Goal: Contribute content: Contribute content

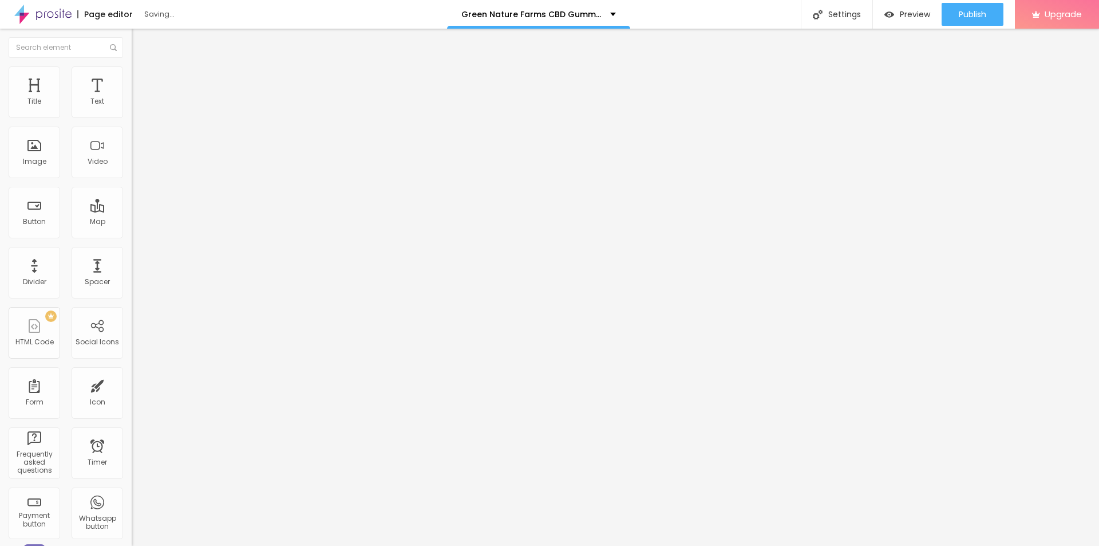
click at [132, 98] on span "Change image" at bounding box center [162, 94] width 61 height 10
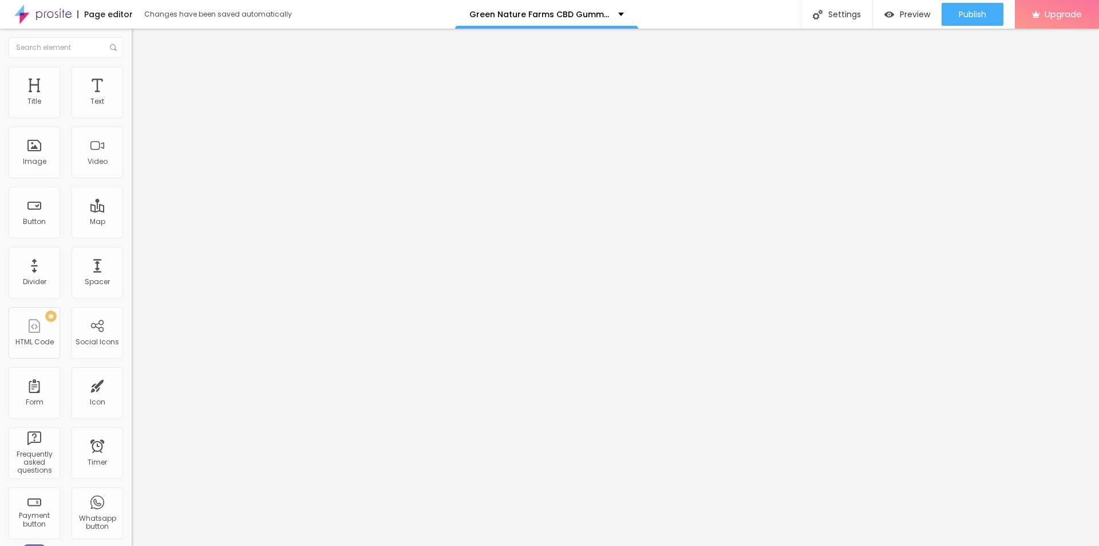
click at [132, 108] on input "Comprar agora" at bounding box center [200, 101] width 137 height 11
paste input "👉 Hurry! Limited Stock Available"
type input "👉 Hurry! Limited Stock Available"
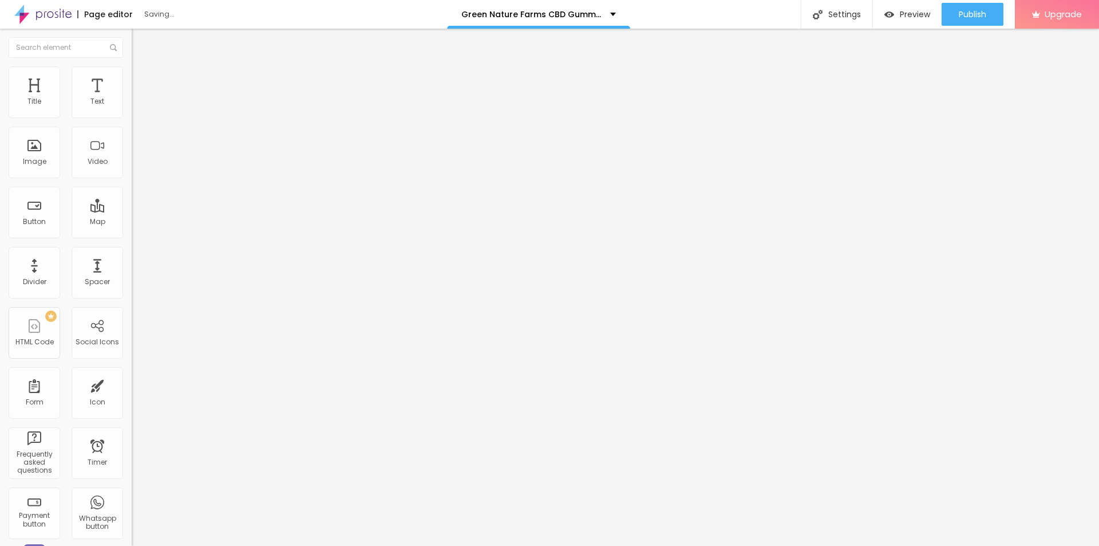
click at [132, 228] on div "URL https://" at bounding box center [198, 232] width 132 height 28
click at [132, 232] on input "https://" at bounding box center [200, 229] width 137 height 11
paste input "[DOMAIN_NAME][URL][DOMAIN_NAME]"
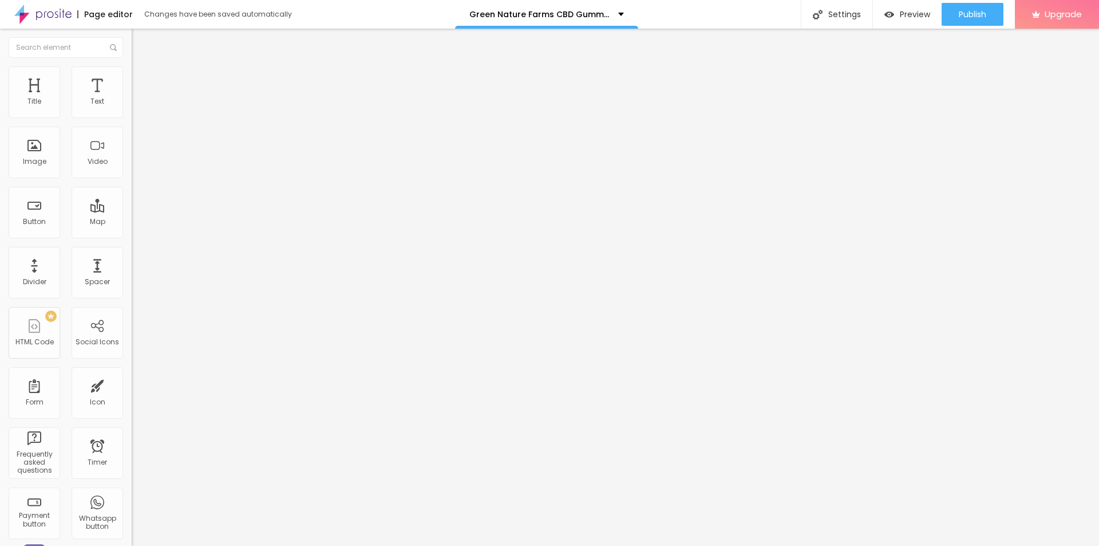
type input "[URL][DOMAIN_NAME][DOMAIN_NAME]"
click at [132, 66] on img at bounding box center [137, 71] width 10 height 10
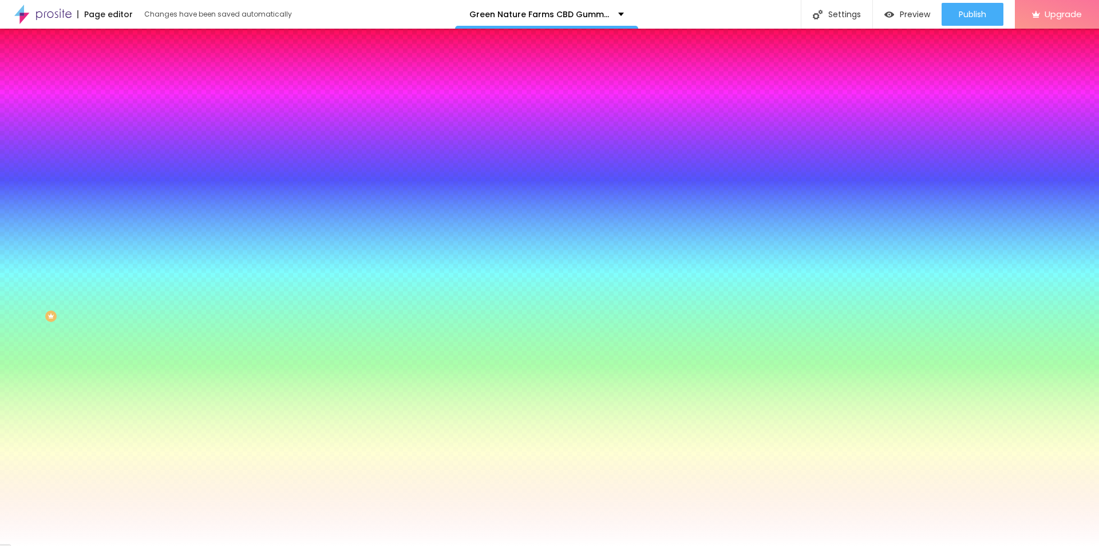
click at [132, 66] on li "Content" at bounding box center [198, 60] width 132 height 11
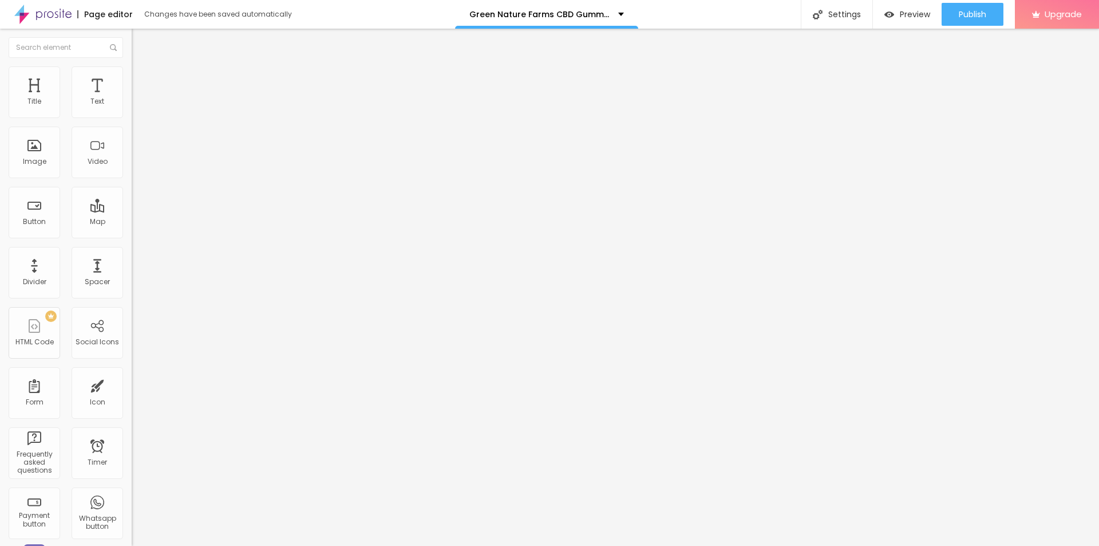
click at [140, 45] on div "Edit Coluna" at bounding box center [171, 41] width 63 height 9
click at [132, 98] on span "Add image" at bounding box center [155, 94] width 47 height 10
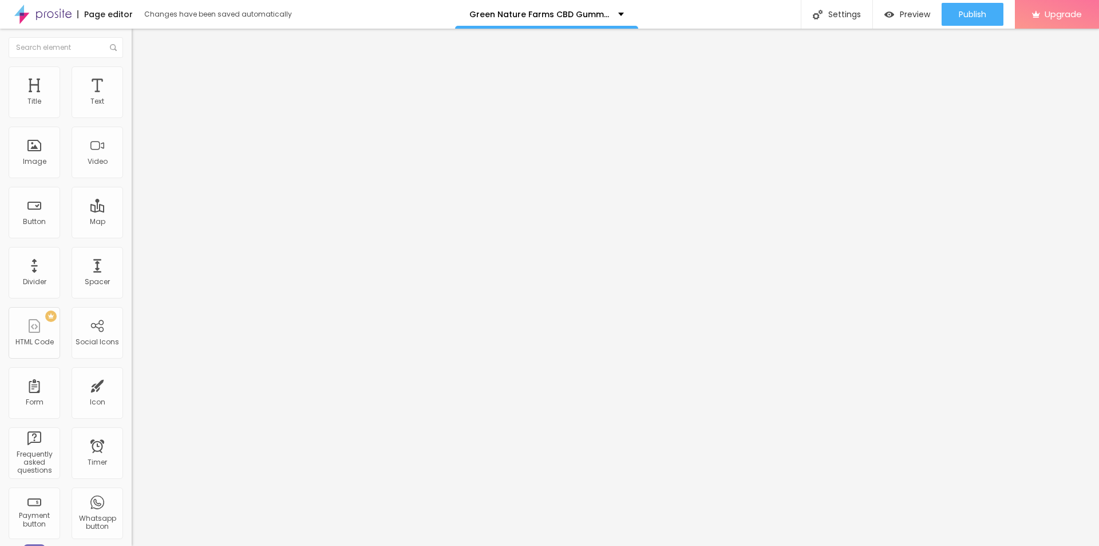
click at [132, 98] on span "Add image" at bounding box center [155, 94] width 47 height 10
drag, startPoint x: 136, startPoint y: 169, endPoint x: 152, endPoint y: 168, distance: 16.1
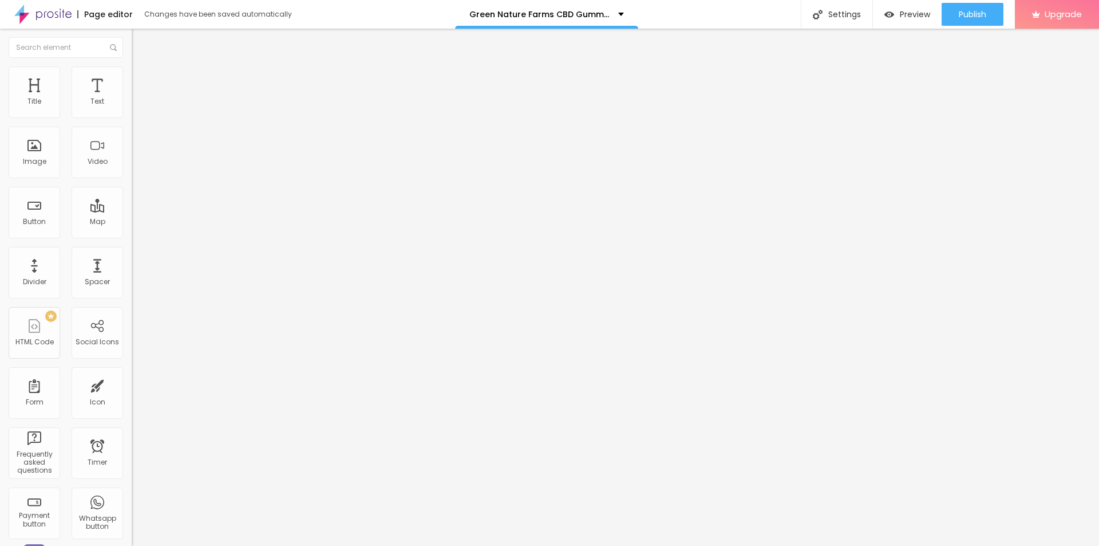
click at [132, 235] on input "https://" at bounding box center [200, 228] width 137 height 11
paste input "[DOMAIN_NAME][URL][DOMAIN_NAME]"
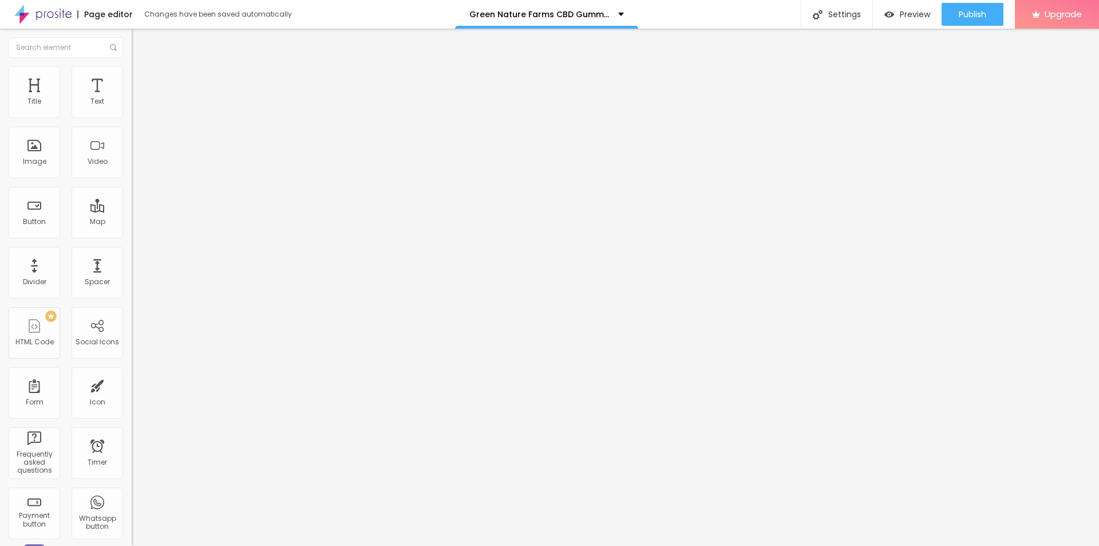
type input "[URL][DOMAIN_NAME][DOMAIN_NAME]"
click at [132, 116] on input "text" at bounding box center [200, 109] width 137 height 11
paste input "Green Nature Farms CBD Gummies"
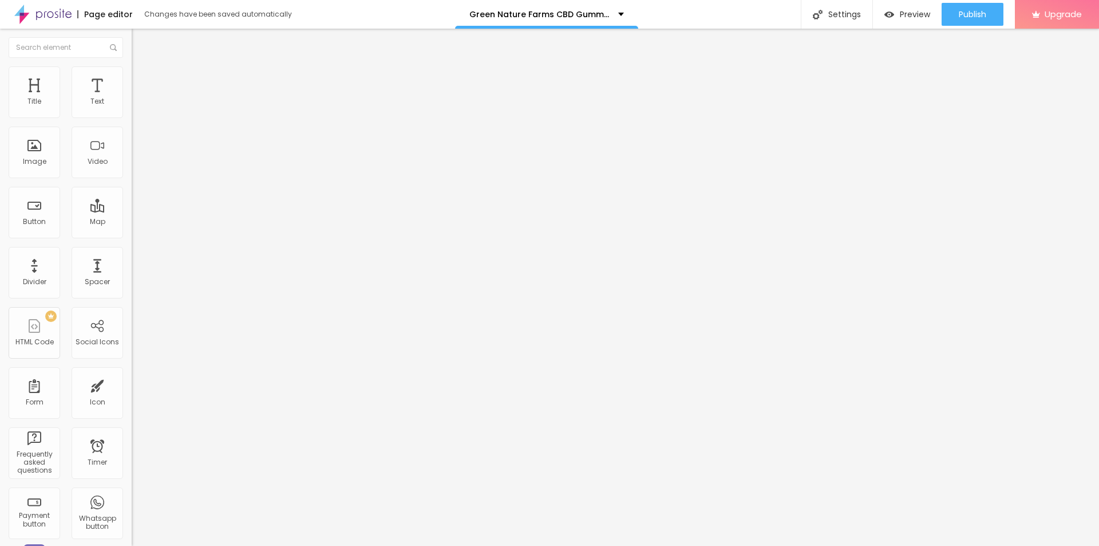
type input "Green Nature Farms CBD Gummies"
click at [132, 116] on input "text" at bounding box center [200, 109] width 137 height 11
paste input "Green Nature Farms CBD Gummies"
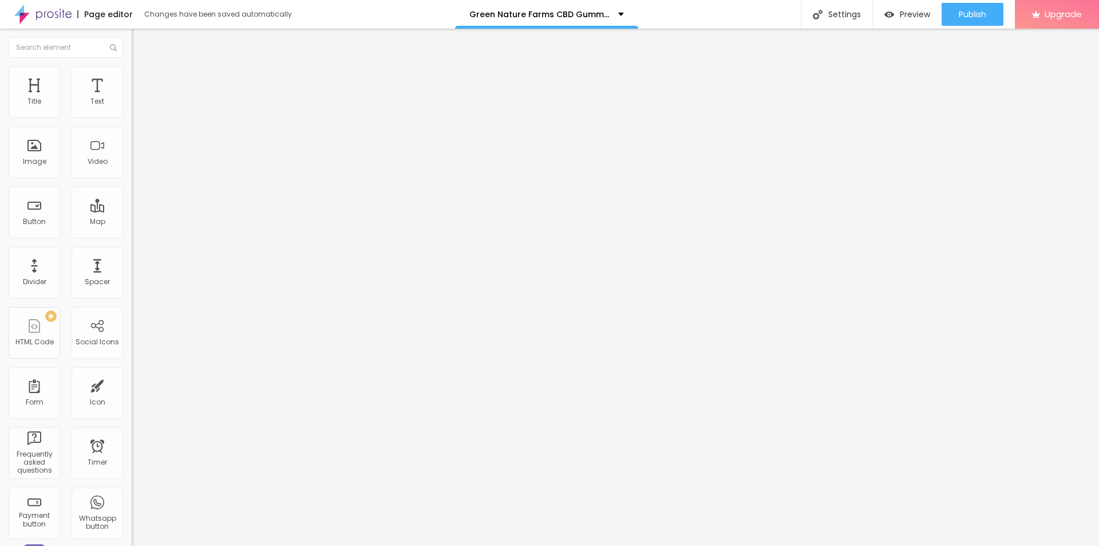
type input "Green Nature Farms CBD Gummies"
click at [132, 116] on input "text" at bounding box center [200, 109] width 137 height 11
paste input "Green Nature Farms CBD Gummies"
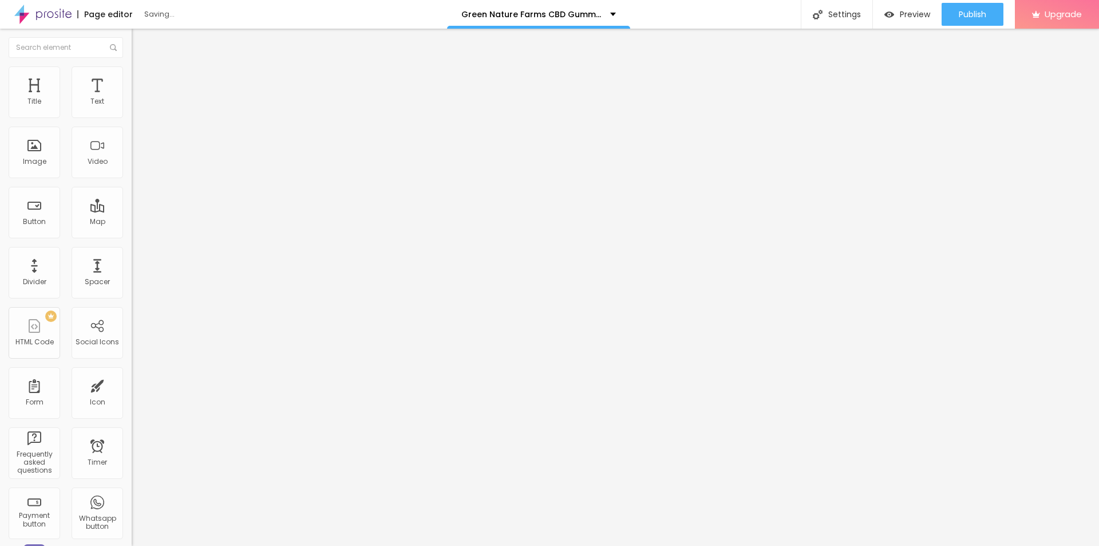
type input "Green Nature Farms CBD Gummies"
click at [132, 235] on input "https://" at bounding box center [200, 228] width 137 height 11
paste input "[DOMAIN_NAME][URL][DOMAIN_NAME]"
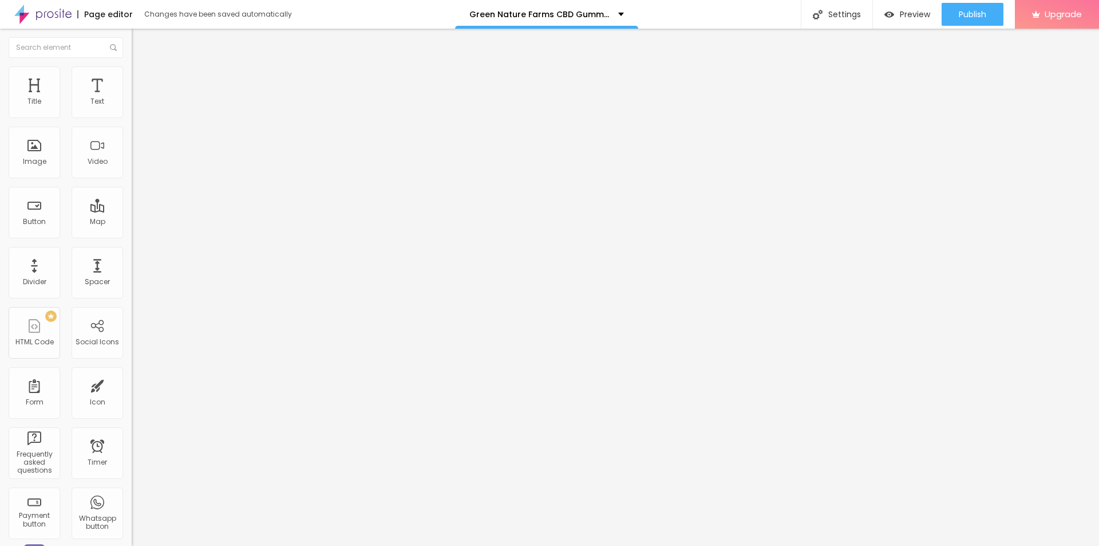
type input "[URL][DOMAIN_NAME][DOMAIN_NAME]"
click at [132, 235] on input "https://" at bounding box center [200, 228] width 137 height 11
paste input "[DOMAIN_NAME][URL][DOMAIN_NAME]"
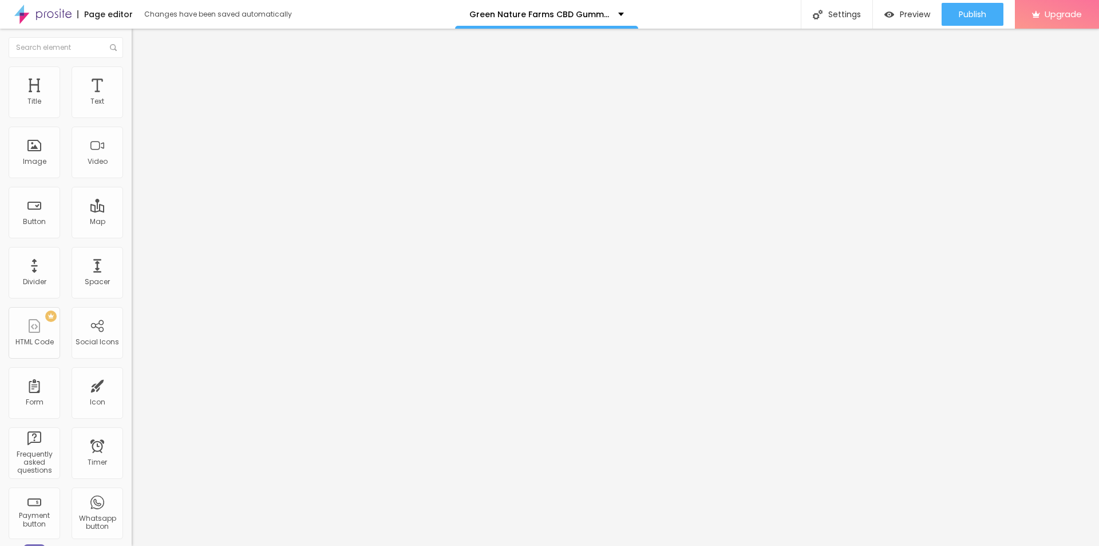
type input "[URL][DOMAIN_NAME][DOMAIN_NAME]"
click at [132, 116] on input "text" at bounding box center [200, 109] width 137 height 11
paste input "Green Nature Farms CBD Gummies"
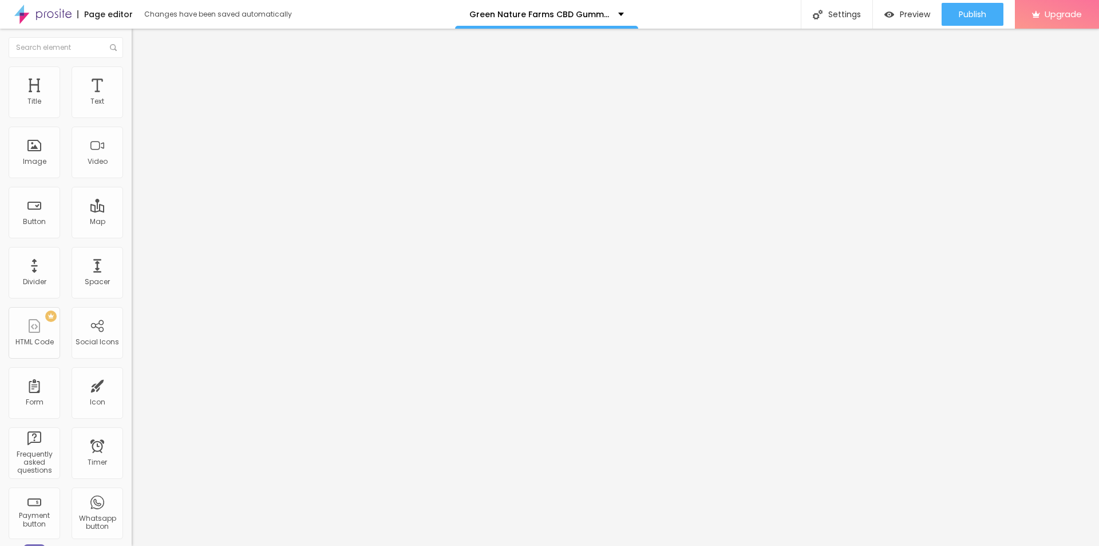
type input "Green Nature Farms CBD Gummies"
click at [132, 98] on span "Change image" at bounding box center [162, 94] width 61 height 10
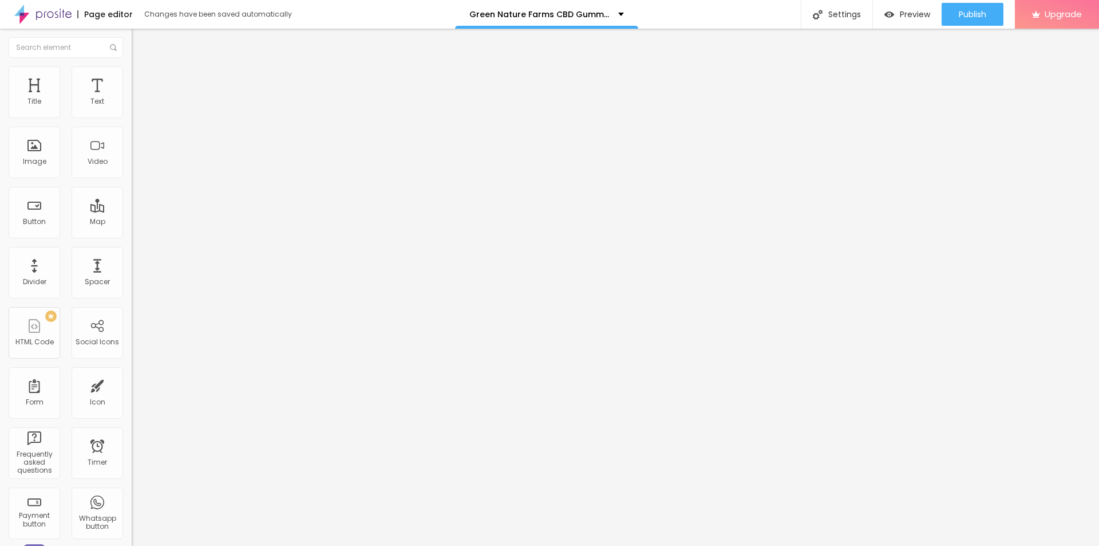
click at [132, 235] on input "https://" at bounding box center [200, 228] width 137 height 11
paste input "[DOMAIN_NAME][URL][DOMAIN_NAME]"
type input "[URL][DOMAIN_NAME][DOMAIN_NAME]"
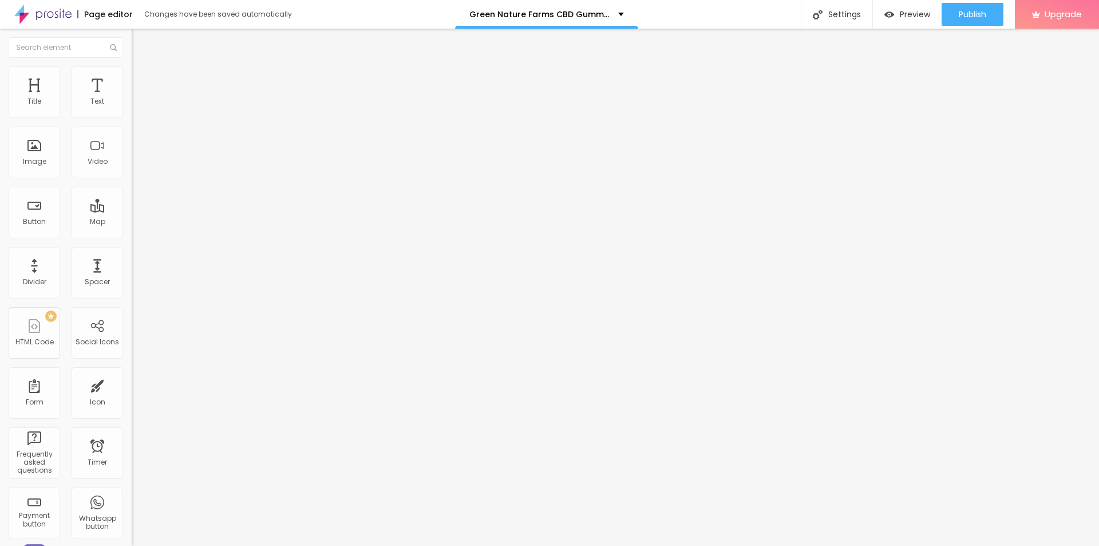
scroll to position [0, 0]
click at [132, 70] on img at bounding box center [137, 71] width 10 height 10
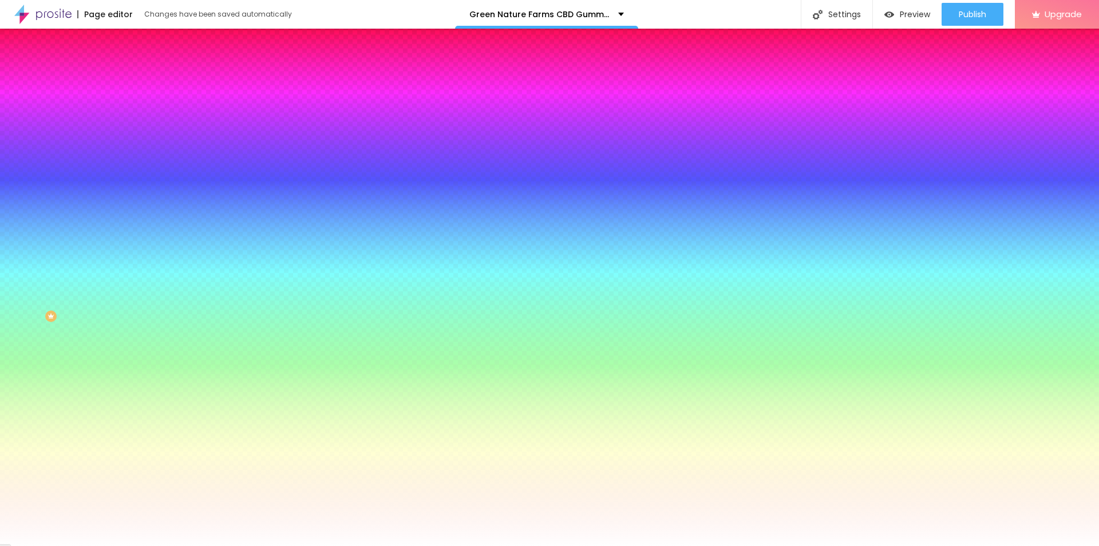
click at [142, 81] on span "Advanced" at bounding box center [160, 86] width 37 height 10
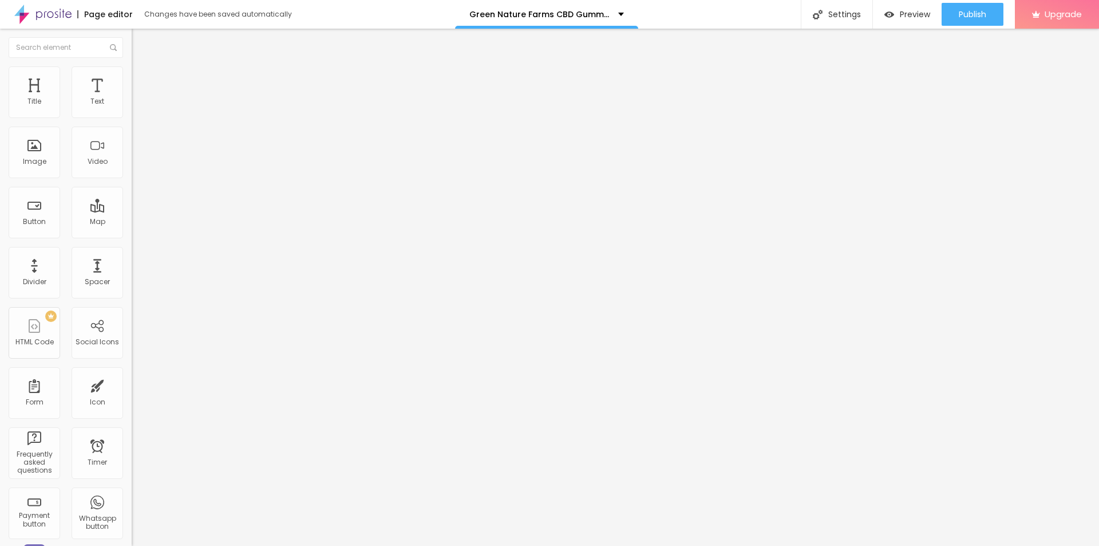
type input "0"
type input "5"
type input "50"
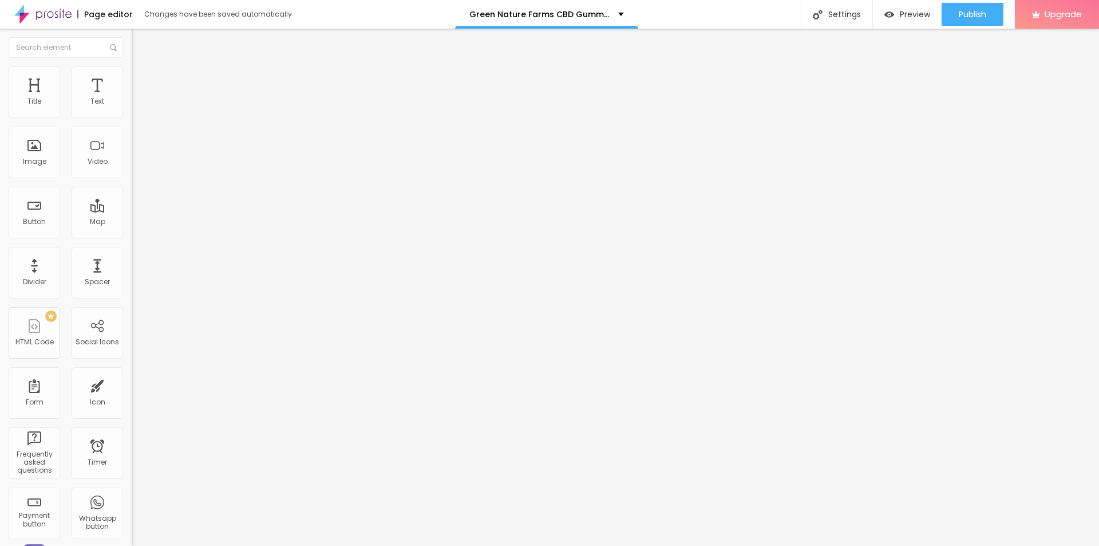
type input "50"
drag, startPoint x: 48, startPoint y: 113, endPoint x: 100, endPoint y: 110, distance: 52.2
type input "50"
click at [132, 222] on input "range" at bounding box center [169, 226] width 74 height 9
click at [136, 106] on icon "button" at bounding box center [139, 103] width 7 height 7
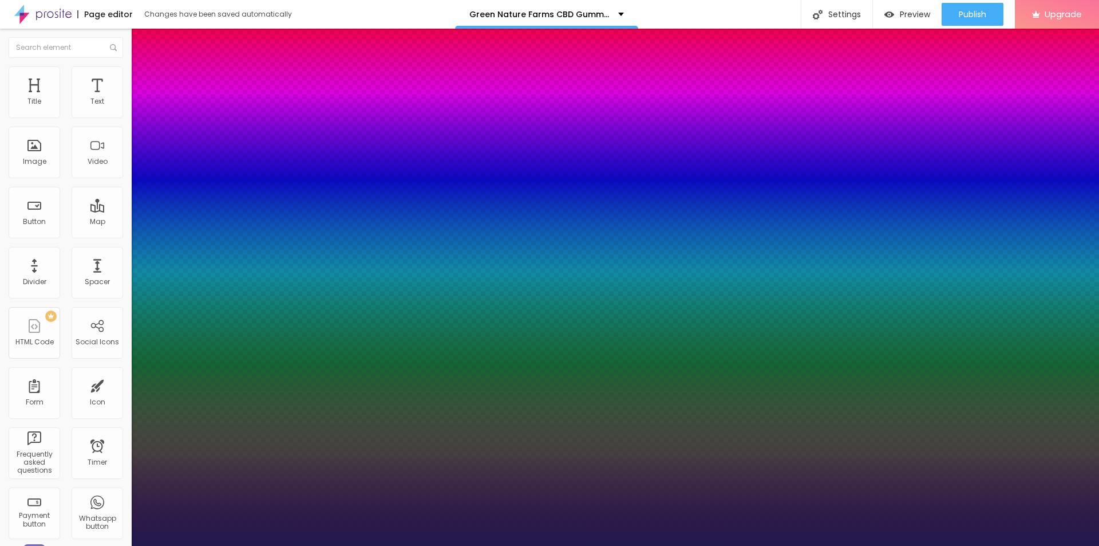
type input "1"
type input "21"
type input "1"
type input "22"
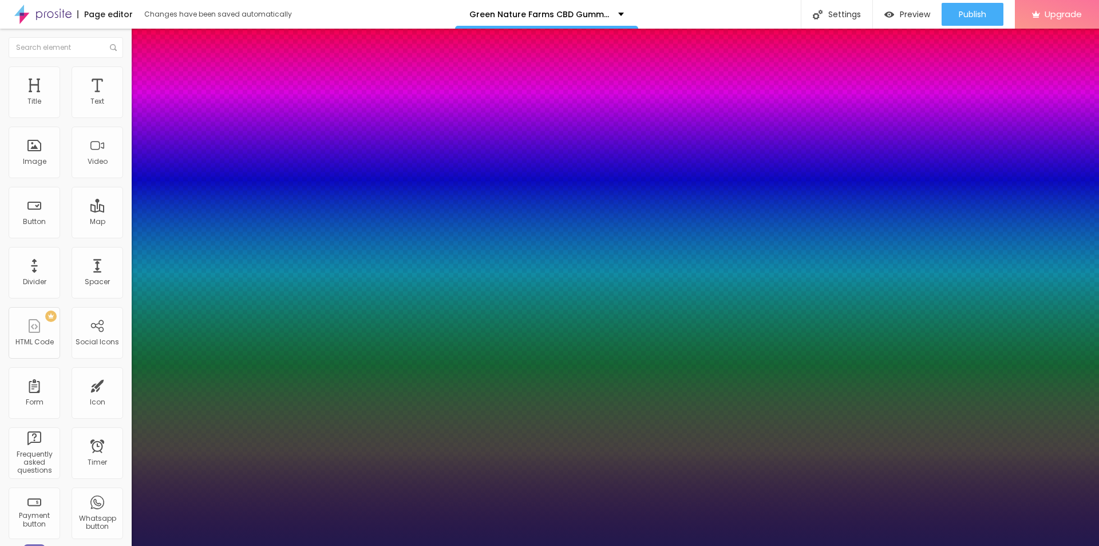
type input "22"
type input "1"
type input "24"
type input "1"
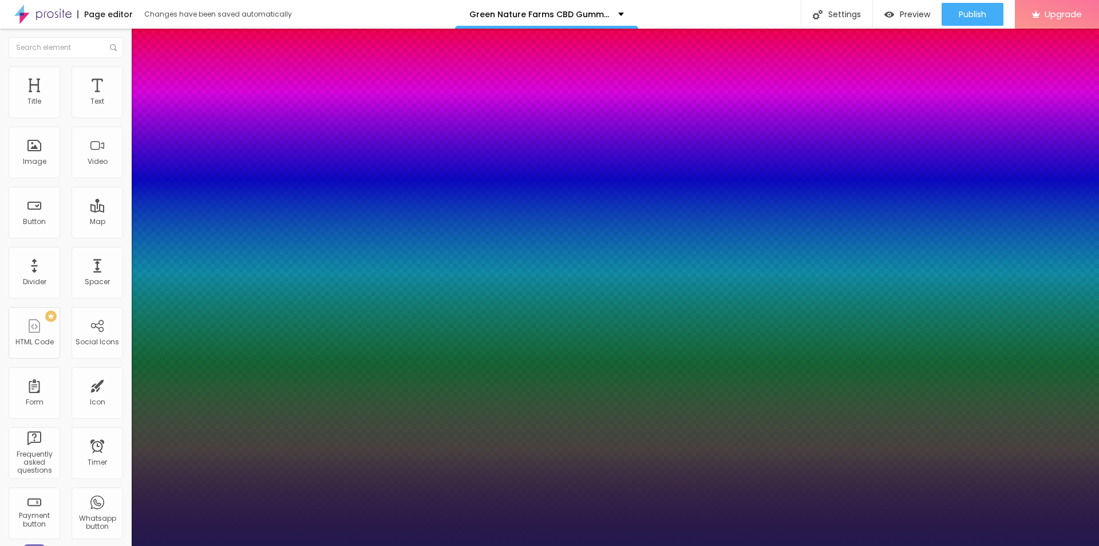
type input "29"
type input "1"
type input "30"
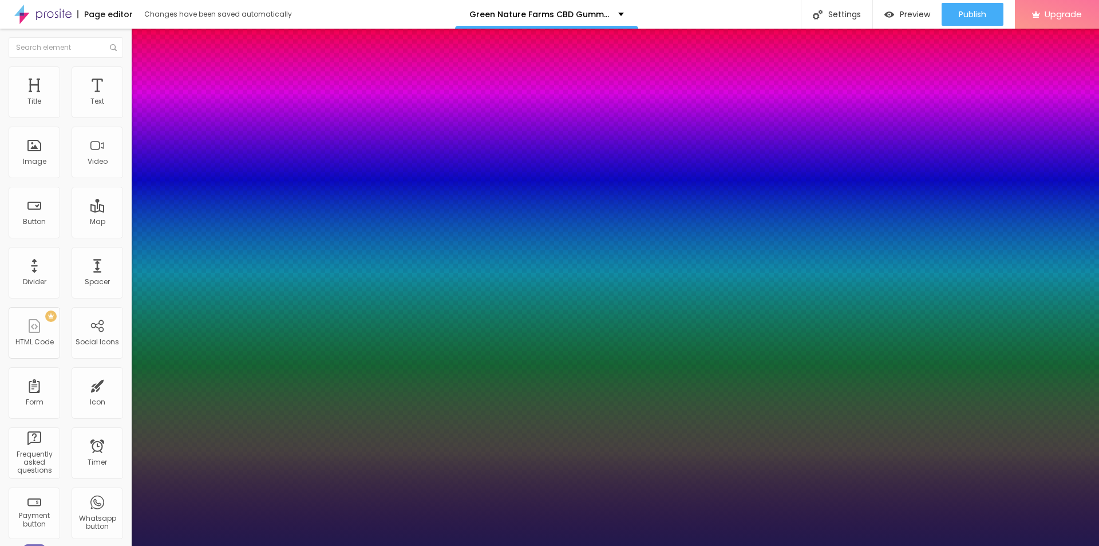
type input "1"
type input "34"
type input "1"
type input "35"
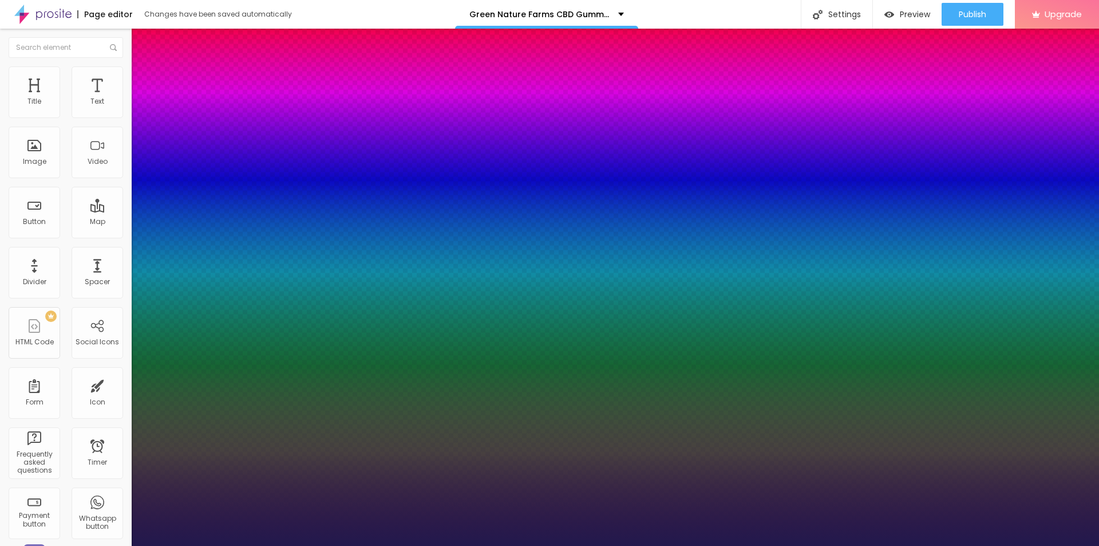
type input "35"
type input "1"
type input "37"
type input "1"
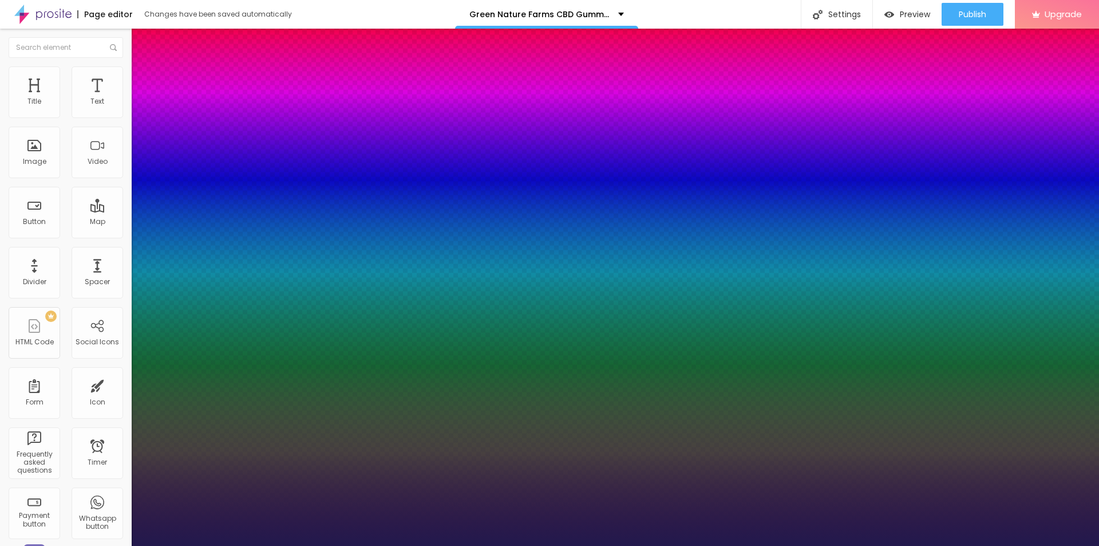
type input "39"
type input "1"
type input "40"
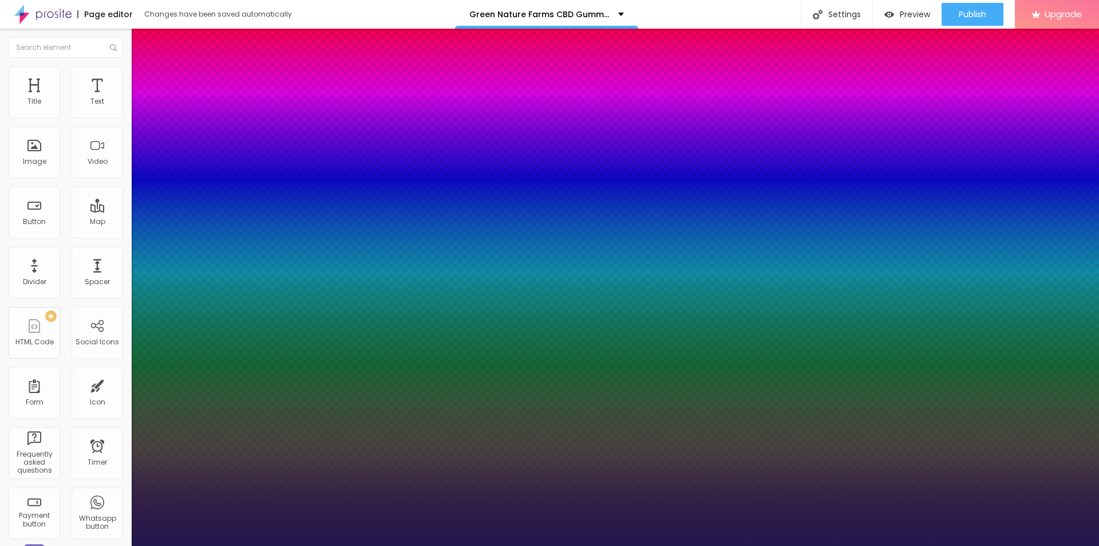
type input "1"
type input "42"
type input "1"
type input "43"
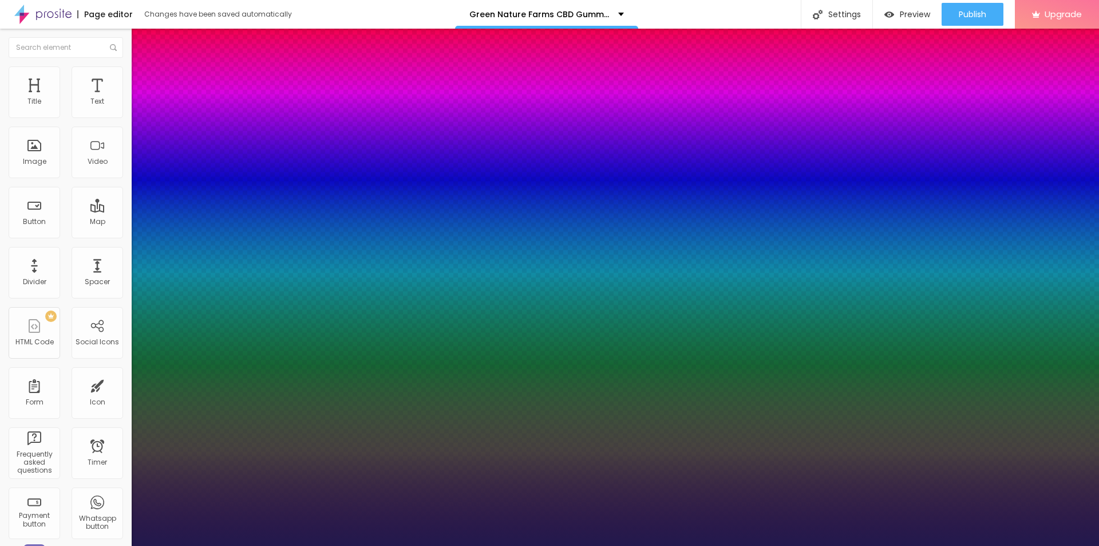
type input "43"
type input "1"
type input "49"
type input "1"
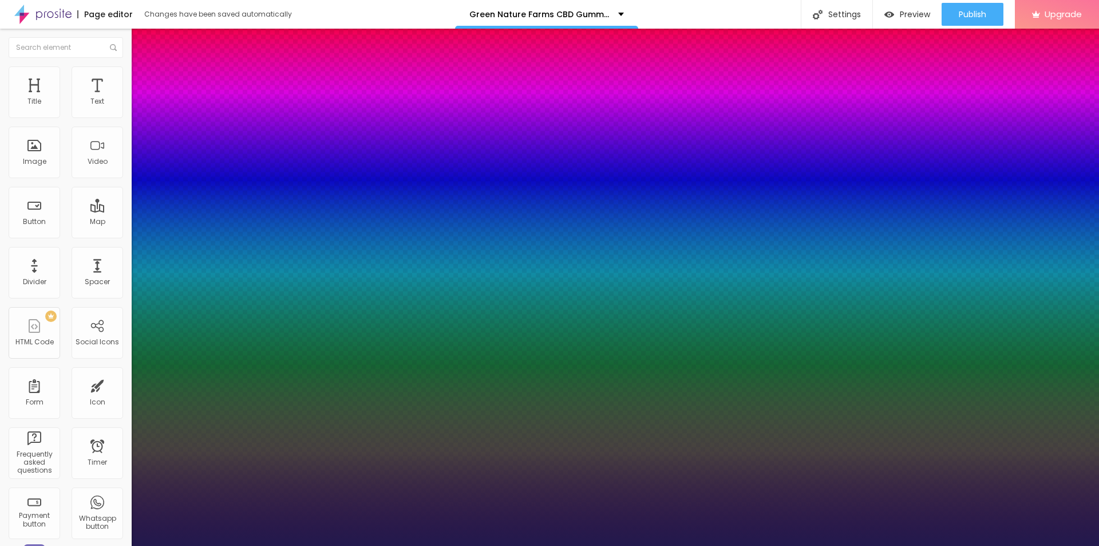
type input "51"
type input "1"
type input "46"
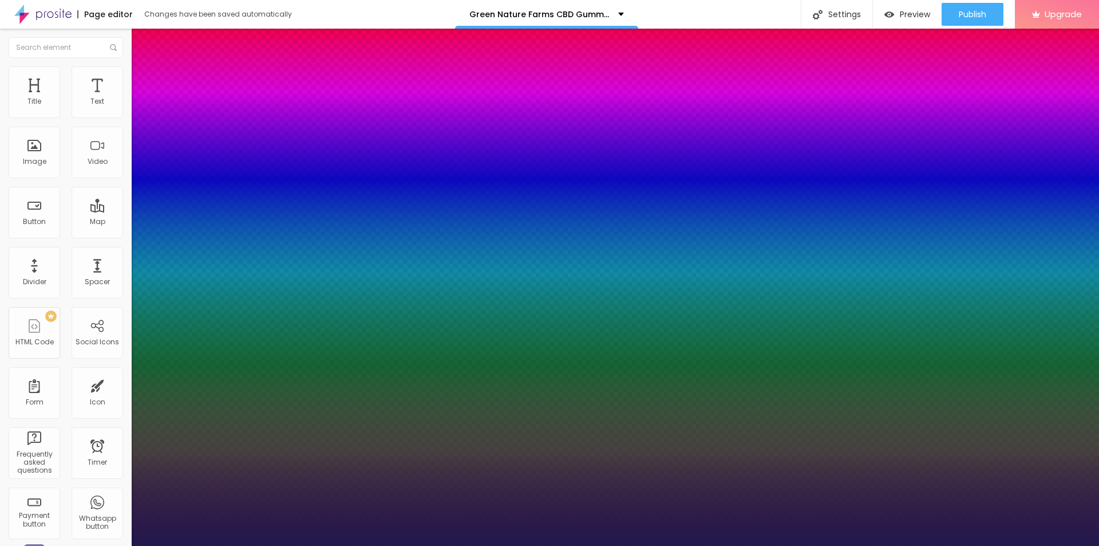
type input "1"
type input "45"
type input "1"
drag, startPoint x: 153, startPoint y: 192, endPoint x: 180, endPoint y: 193, distance: 27.5
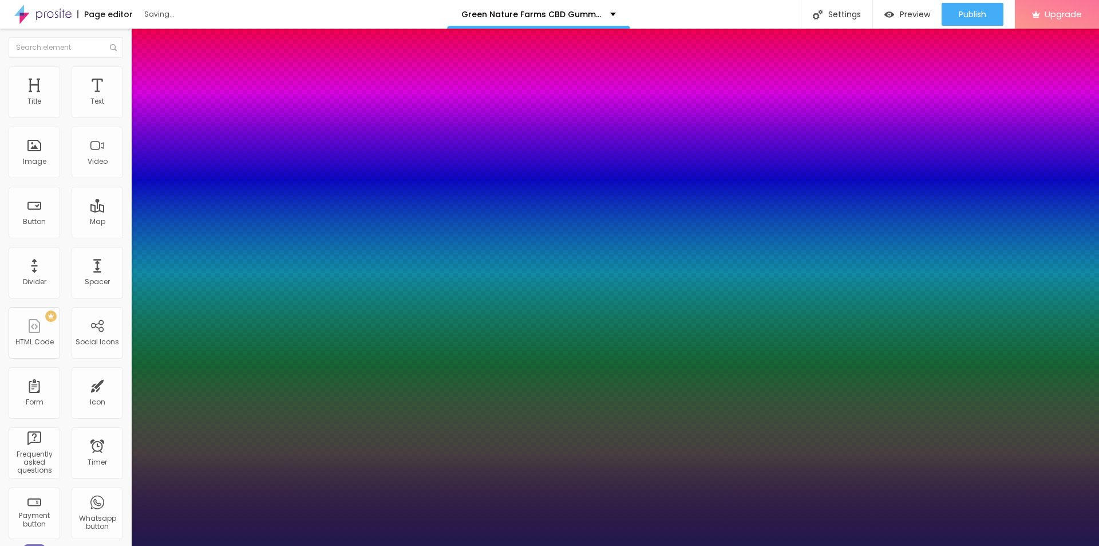
type input "45"
type input "1"
click at [649, 545] on div at bounding box center [549, 546] width 1099 height 0
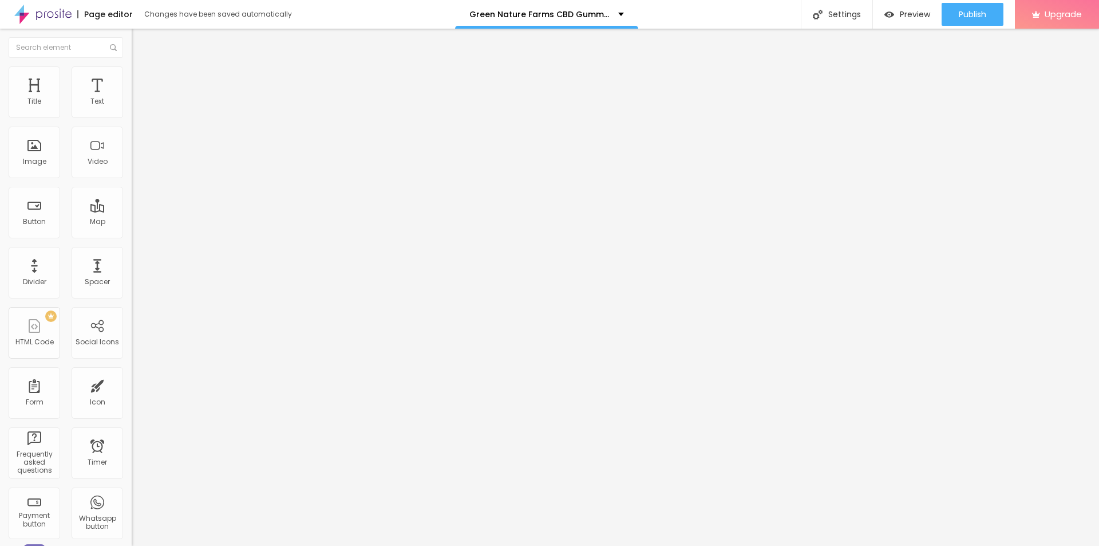
click at [132, 235] on input "https://" at bounding box center [200, 228] width 137 height 11
paste input "[DOMAIN_NAME][URL][DOMAIN_NAME]"
type input "[URL][DOMAIN_NAME][DOMAIN_NAME]"
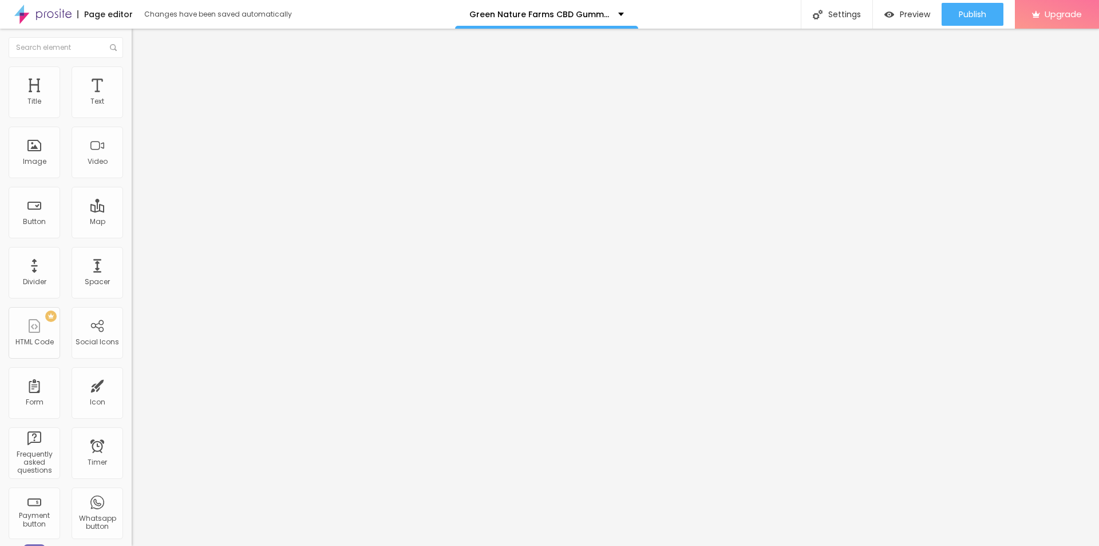
scroll to position [0, 0]
click at [132, 235] on input "https://" at bounding box center [200, 228] width 137 height 11
paste input "[DOMAIN_NAME][URL][DOMAIN_NAME]"
type input "[URL][DOMAIN_NAME][DOMAIN_NAME]"
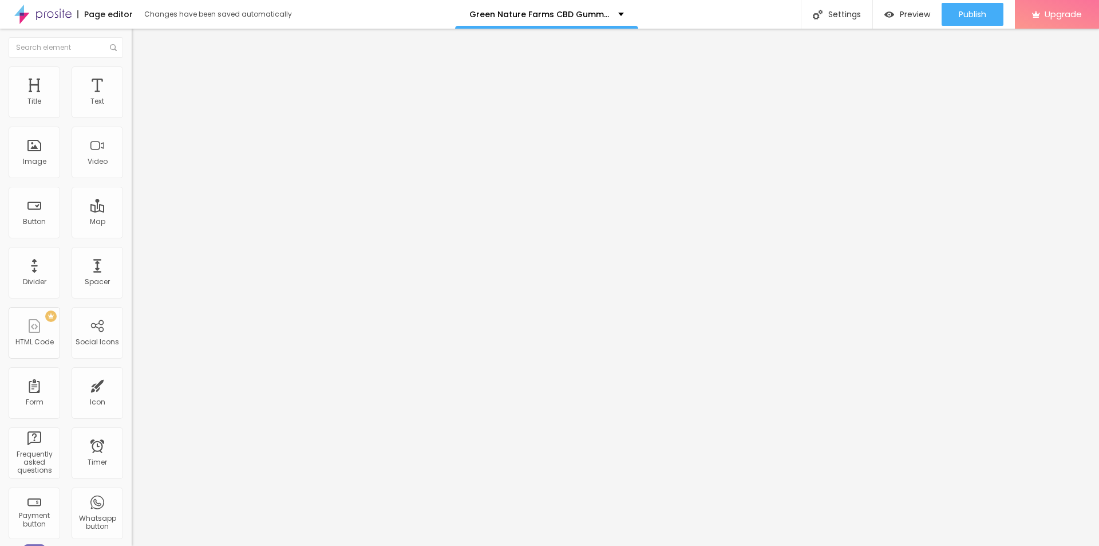
scroll to position [0, 0]
click at [132, 235] on input "https://" at bounding box center [200, 228] width 137 height 11
paste input "[DOMAIN_NAME][URL][DOMAIN_NAME]"
type input "[URL][DOMAIN_NAME][DOMAIN_NAME]"
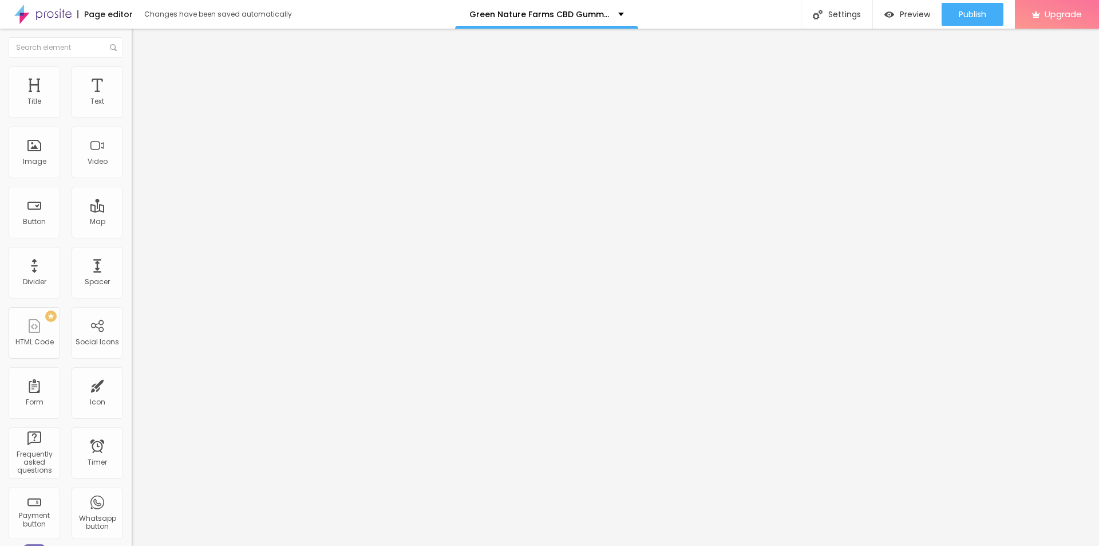
scroll to position [0, 0]
click at [132, 235] on input "https://" at bounding box center [200, 228] width 137 height 11
paste input "[DOMAIN_NAME][URL][DOMAIN_NAME]"
type input "[URL][DOMAIN_NAME][DOMAIN_NAME]"
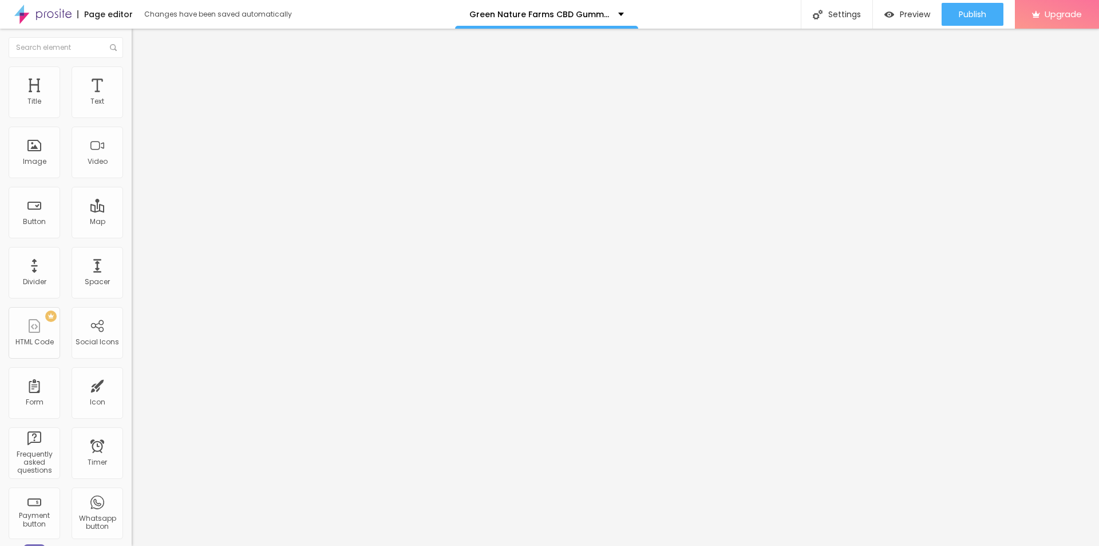
scroll to position [0, 0]
click at [839, 7] on div "Settings" at bounding box center [837, 14] width 72 height 29
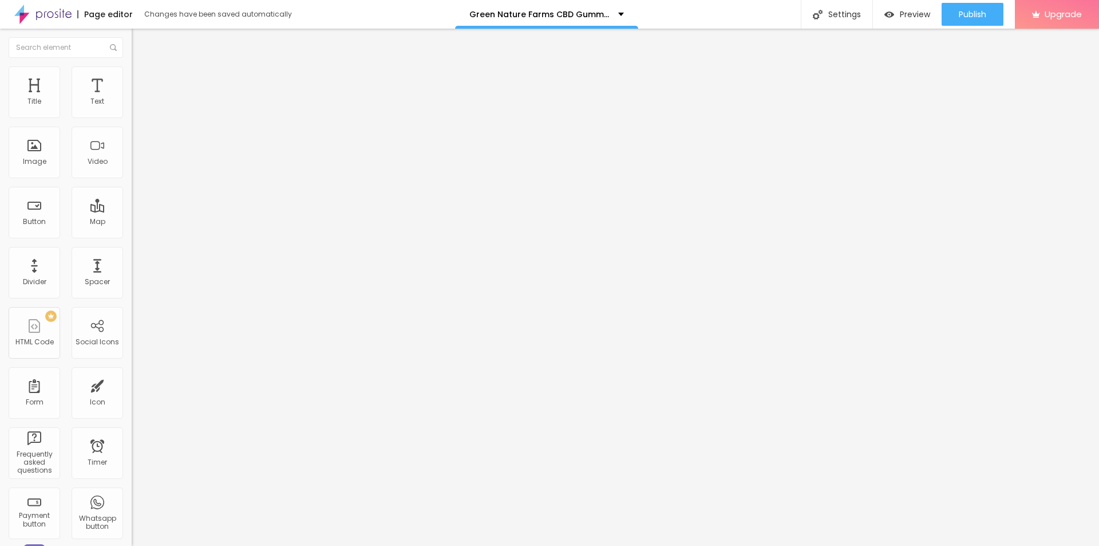
paste input "Where to [GEOGRAPHIC_DATA] CBD Gummies – Official Website & Price"
type input "Where to [GEOGRAPHIC_DATA] CBD Gummies – Official Website & Price"
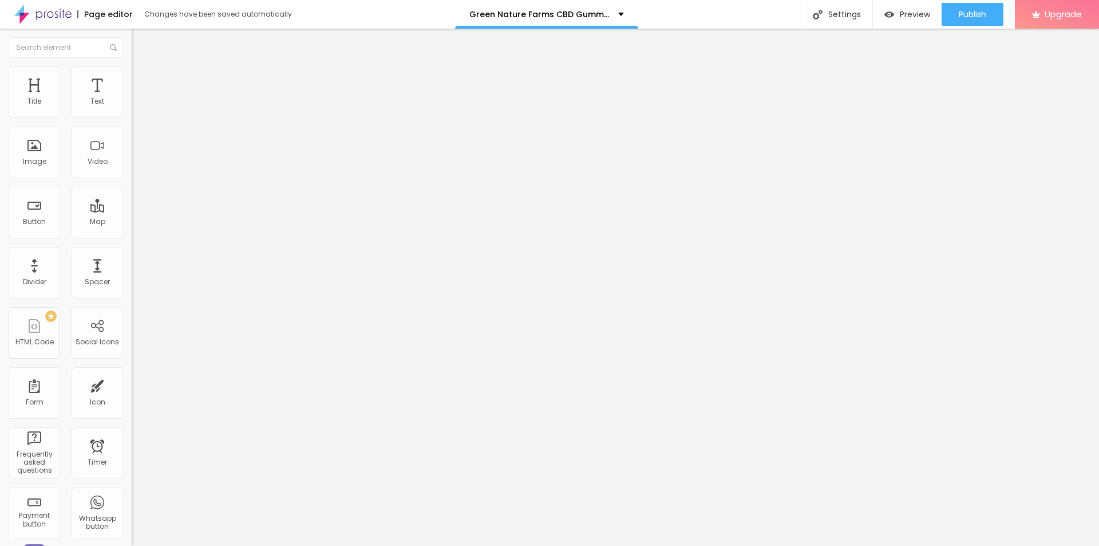
copy div "Page Description"
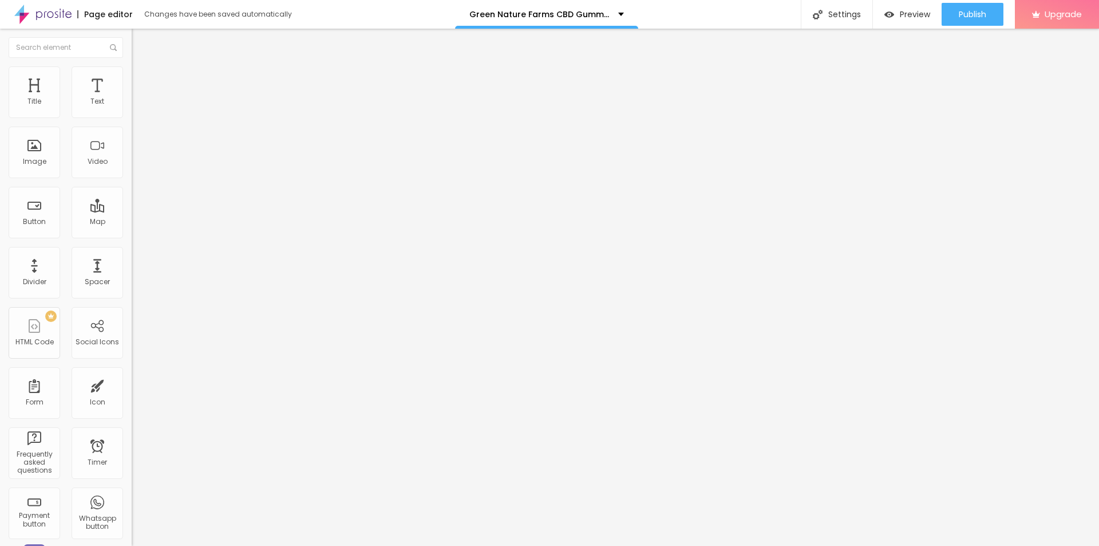
paste textarea "Looking for where to buy Green Nature Farms CBD Gummies? Get them only from the…"
type textarea "Looking for where to buy Green Nature Farms CBD Gummies? Get them only from the…"
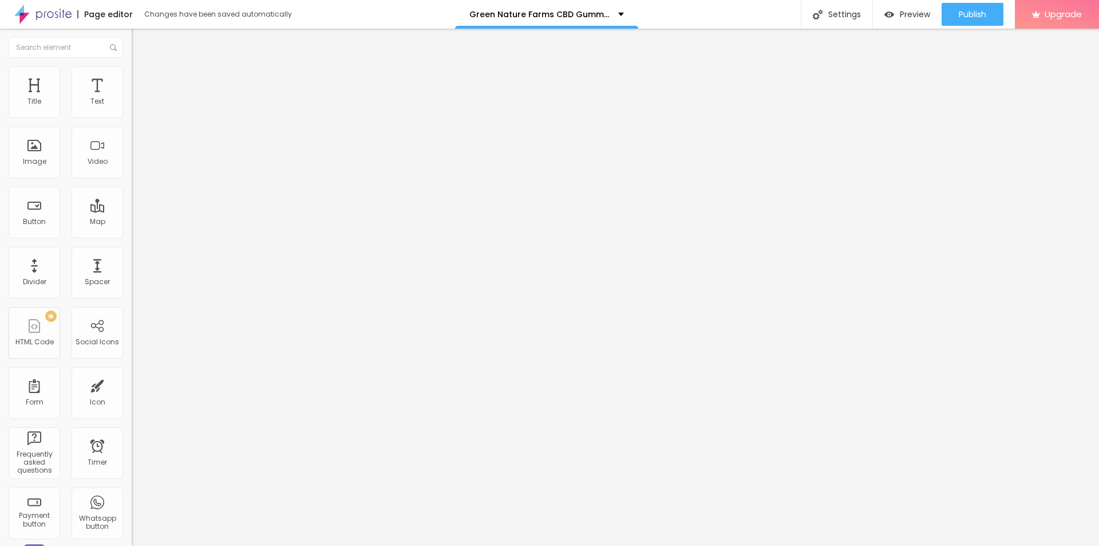
paste textarea "Green Nature Farms CBD Gummies Official Page Buy Green Nature Farms CBD Gummies…"
type textarea "Green Nature Farms CBD Gummies Official Page Buy Green Nature Farms CBD Gummies…"
click at [974, 7] on div "Publish" at bounding box center [972, 14] width 27 height 23
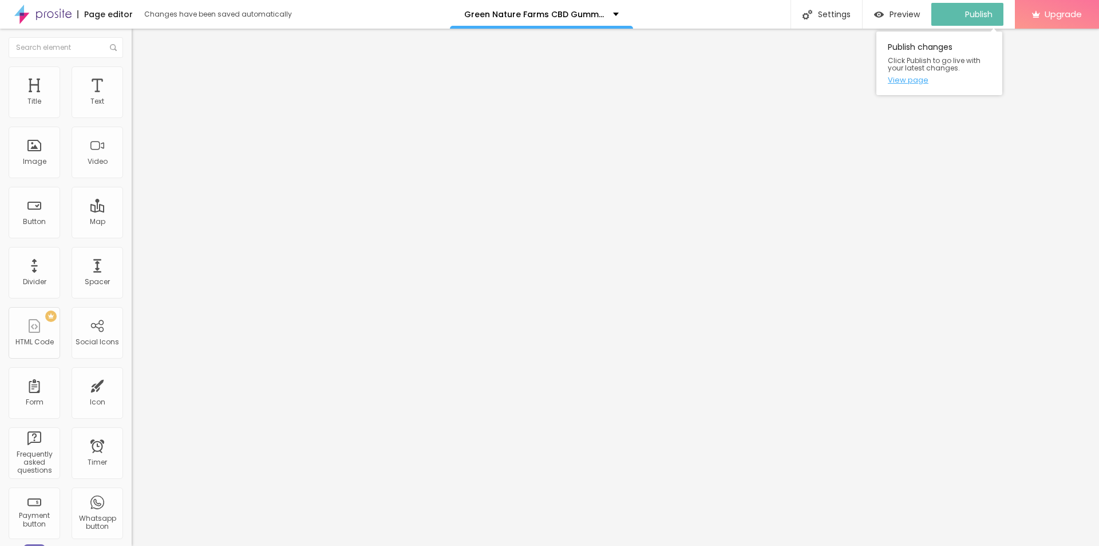
click at [924, 82] on link "View page" at bounding box center [939, 79] width 103 height 7
click at [132, 235] on input "https://" at bounding box center [200, 228] width 137 height 11
paste input "[DOMAIN_NAME][URL][DOMAIN_NAME]"
type input "[URL][DOMAIN_NAME][DOMAIN_NAME]"
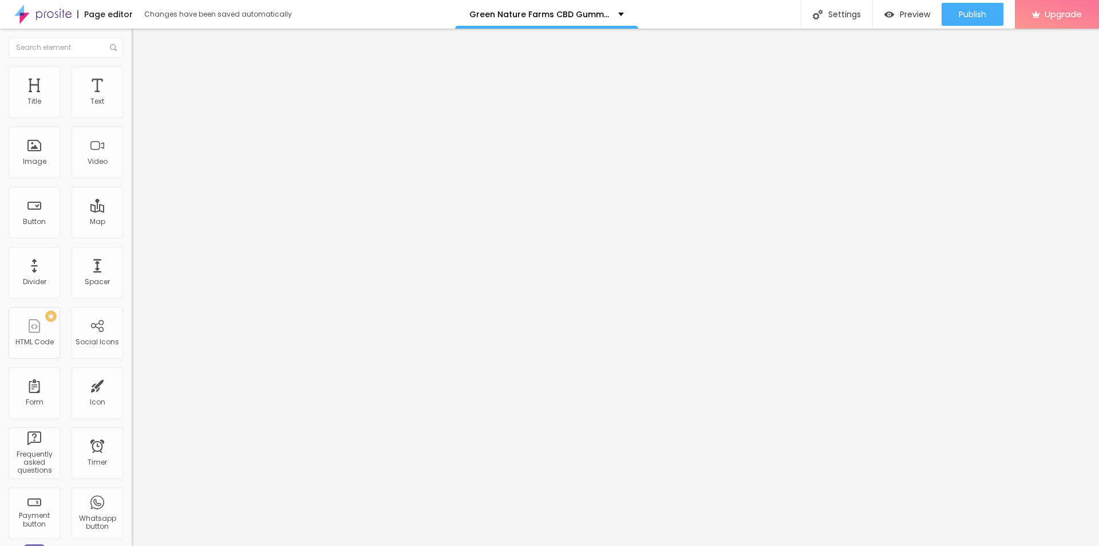
scroll to position [0, 0]
click at [132, 116] on input "text" at bounding box center [200, 109] width 137 height 11
paste input "Green Nature Farms CBD Gummies"
type input "Green Nature Farms CBD Gummies"
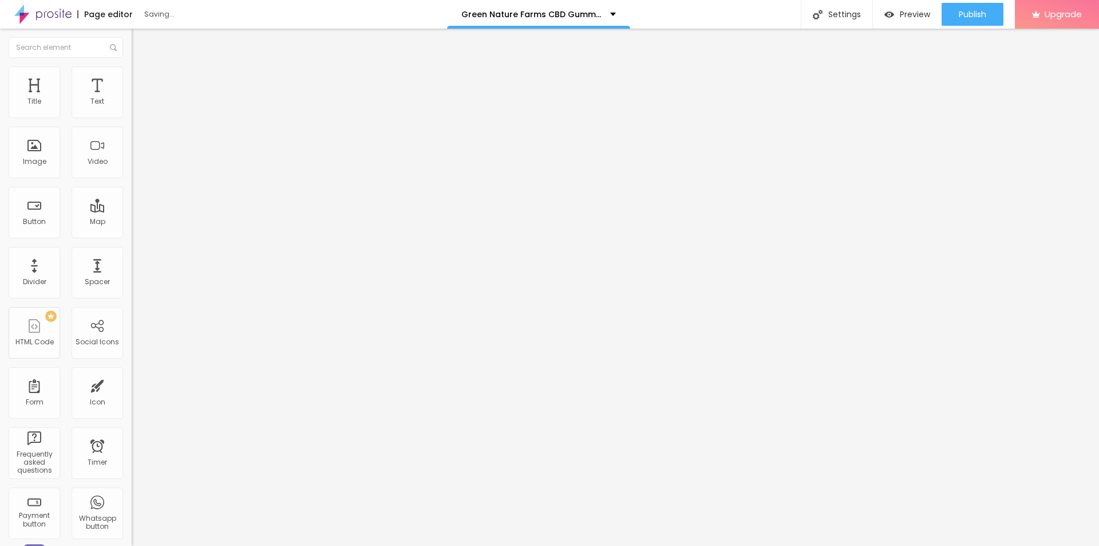
scroll to position [0, 0]
click at [911, 84] on link "View page" at bounding box center [939, 79] width 103 height 7
click at [962, 23] on div "Publish" at bounding box center [972, 14] width 27 height 23
click at [896, 84] on link "View page" at bounding box center [939, 79] width 103 height 7
